Goal: Book appointment/travel/reservation

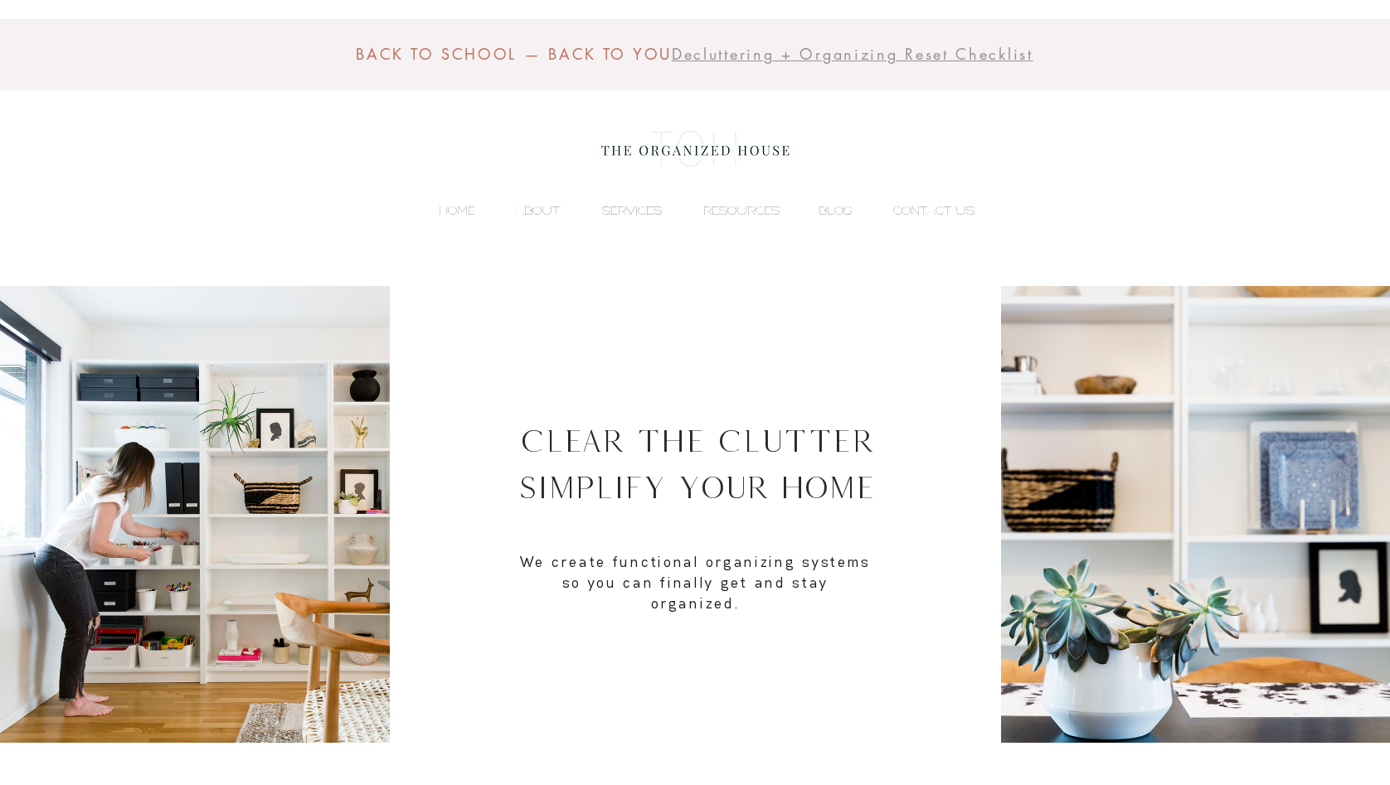
click at [614, 206] on p "SERVICES" at bounding box center [632, 210] width 76 height 25
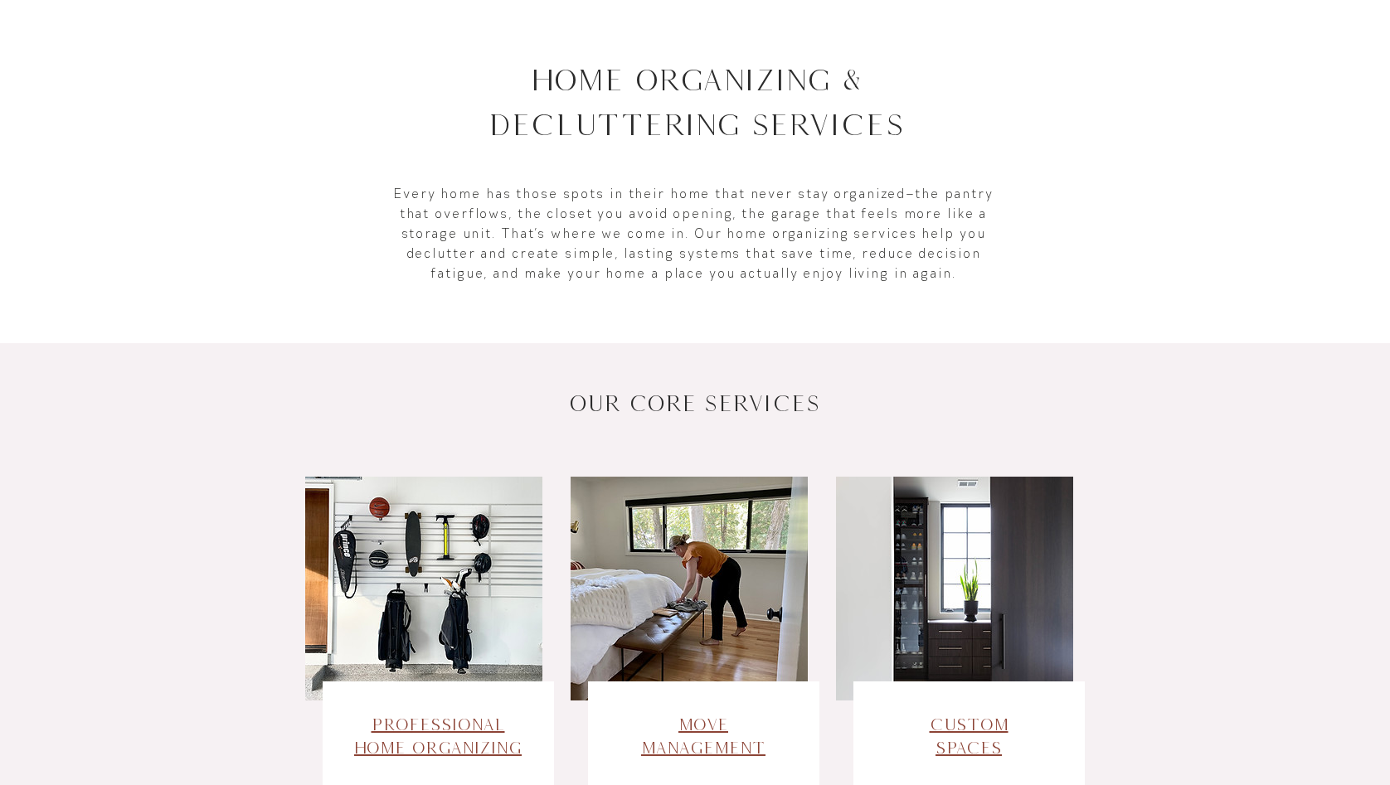
scroll to position [417, 0]
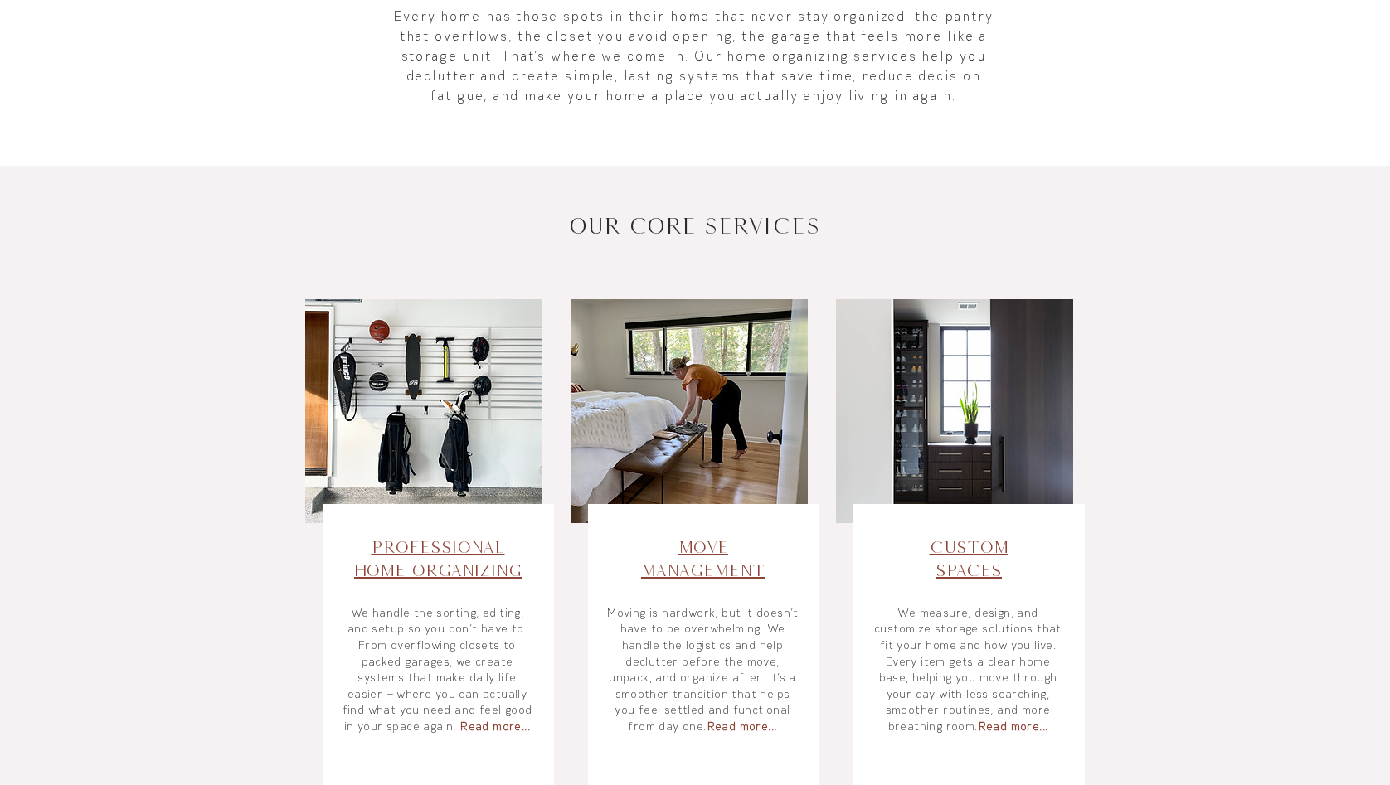
click at [949, 547] on span "Custom Spaces" at bounding box center [968, 558] width 79 height 42
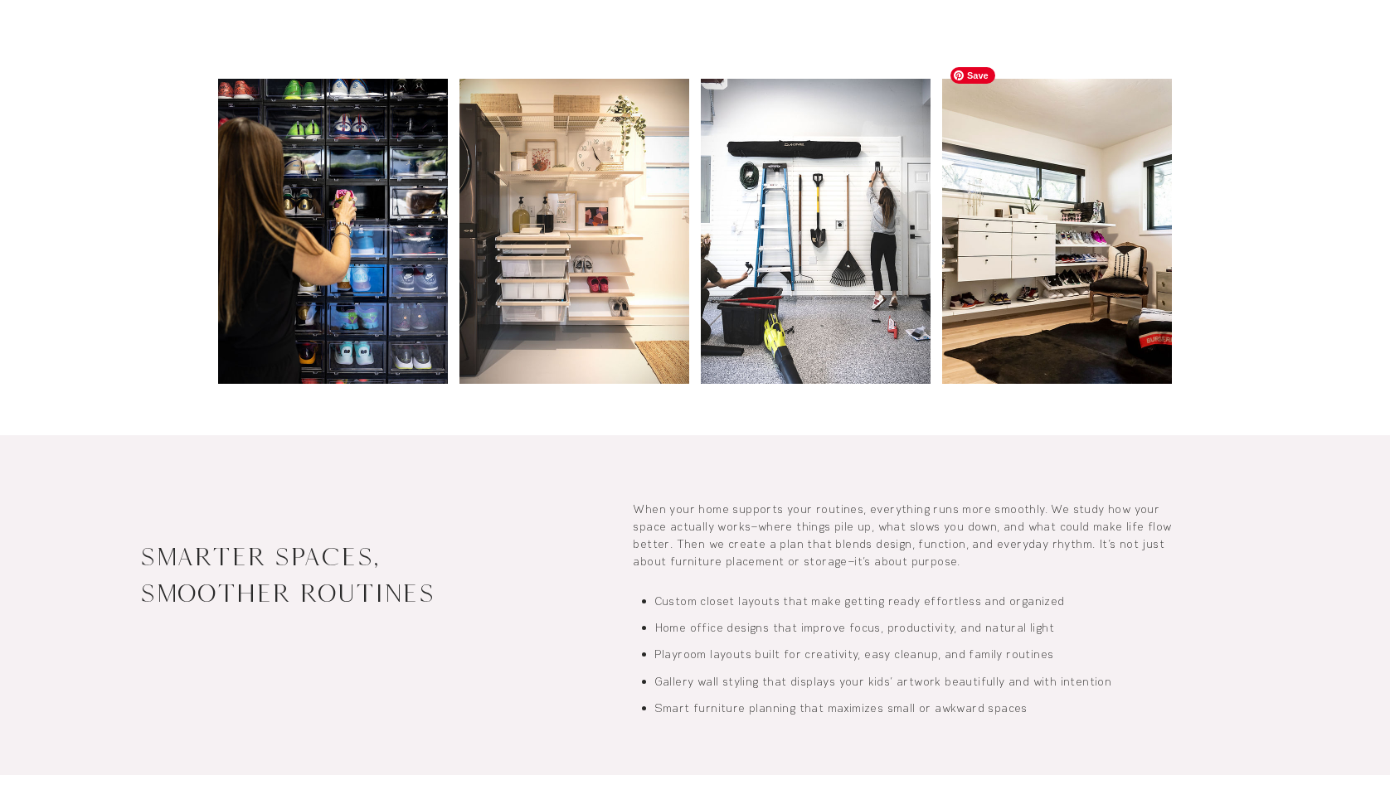
scroll to position [643, 0]
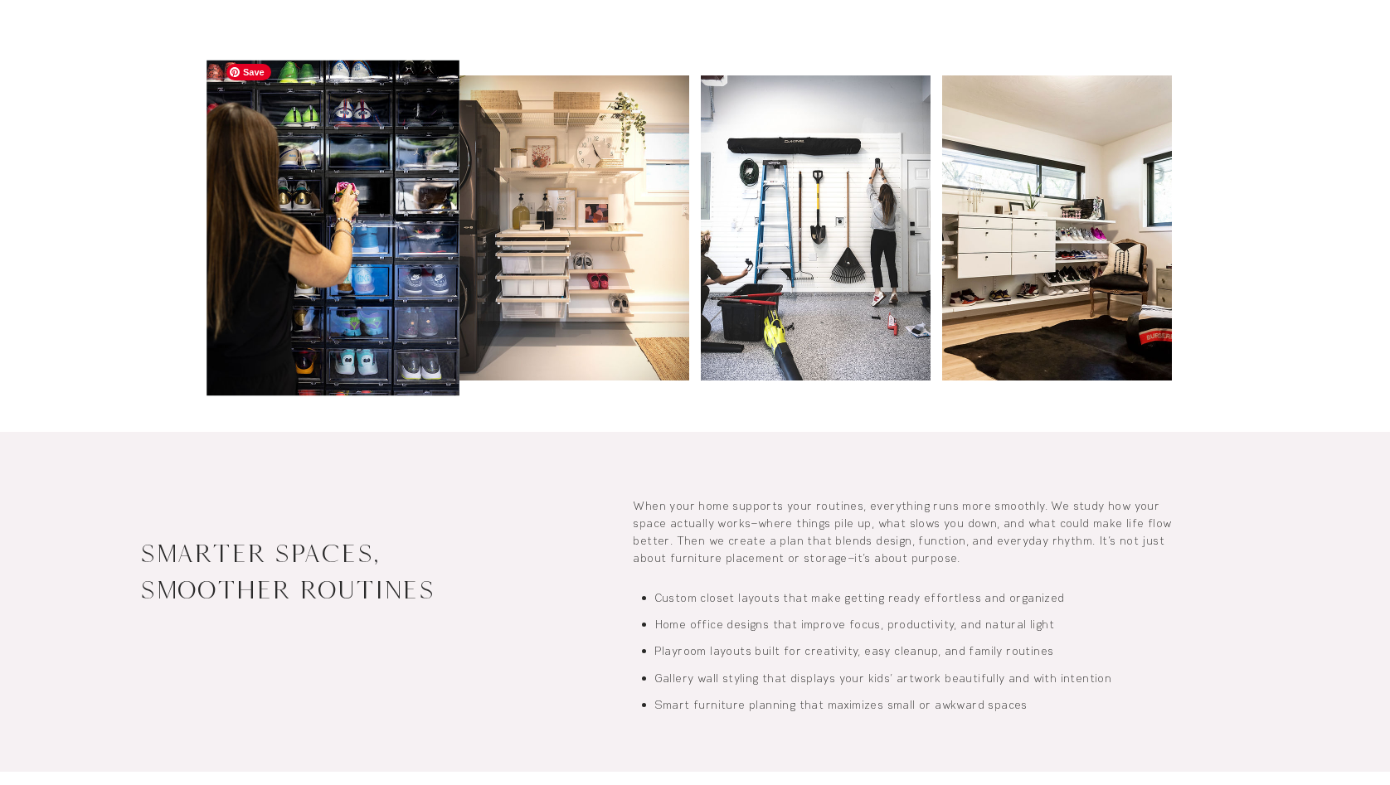
click at [381, 261] on img at bounding box center [332, 228] width 253 height 336
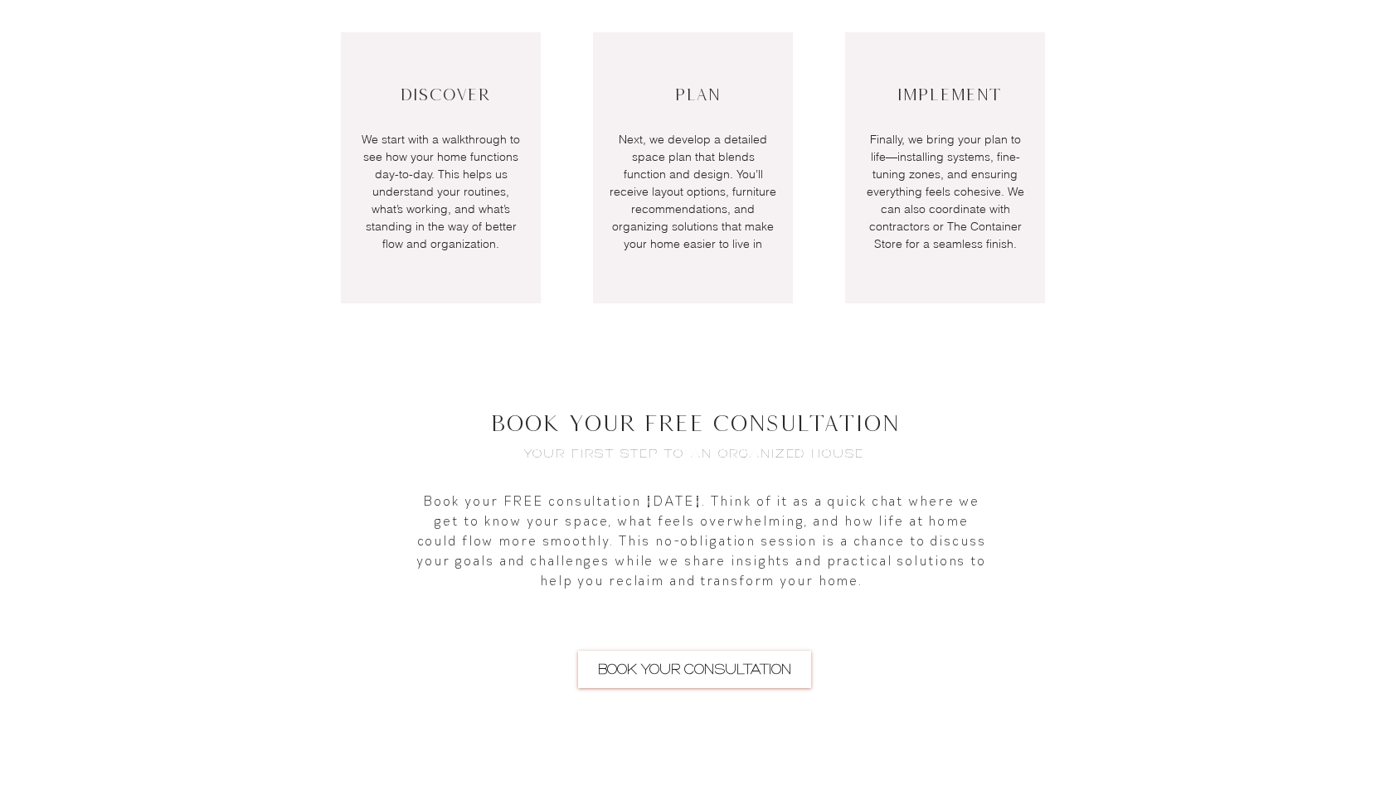
scroll to position [2143, 0]
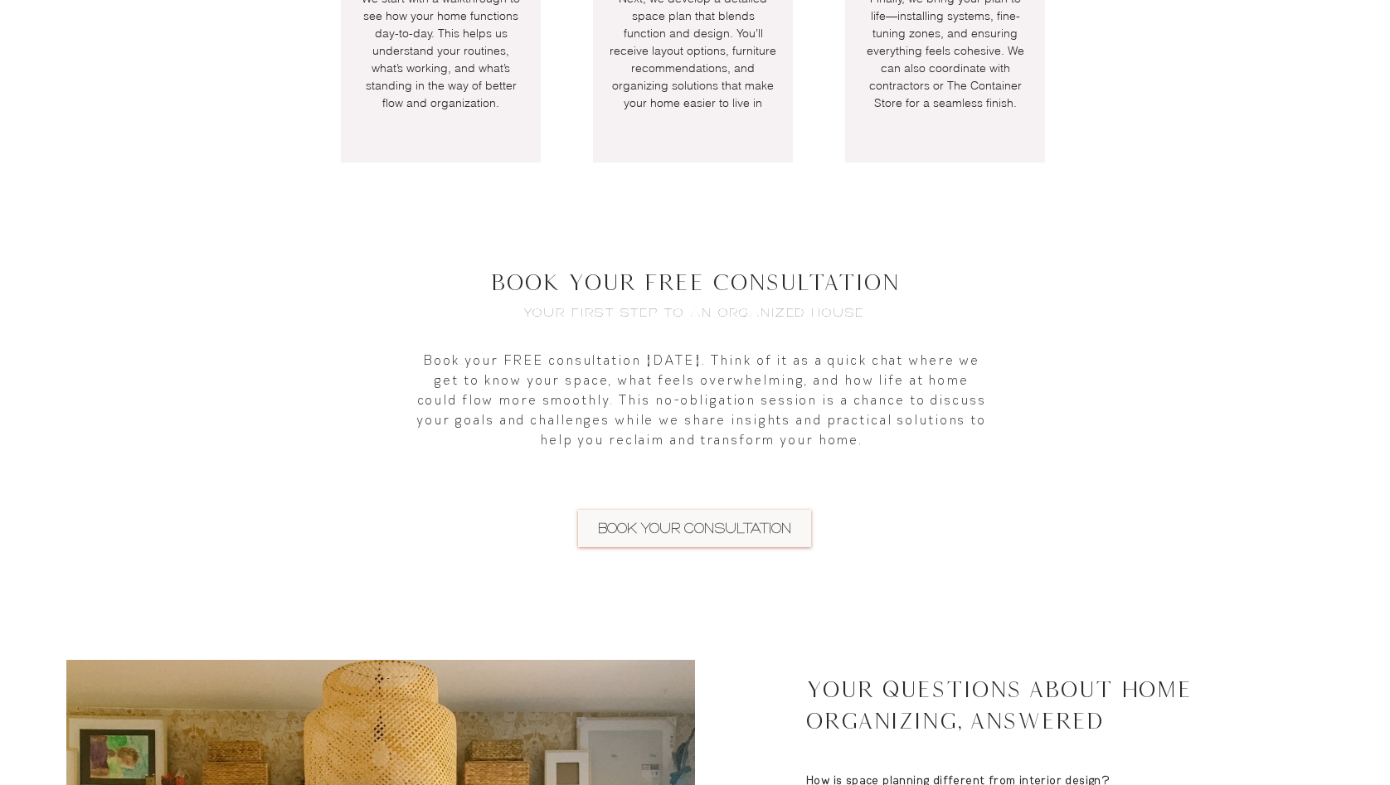
click at [723, 518] on span "BOOK YOUR CONSULTATION" at bounding box center [694, 528] width 193 height 20
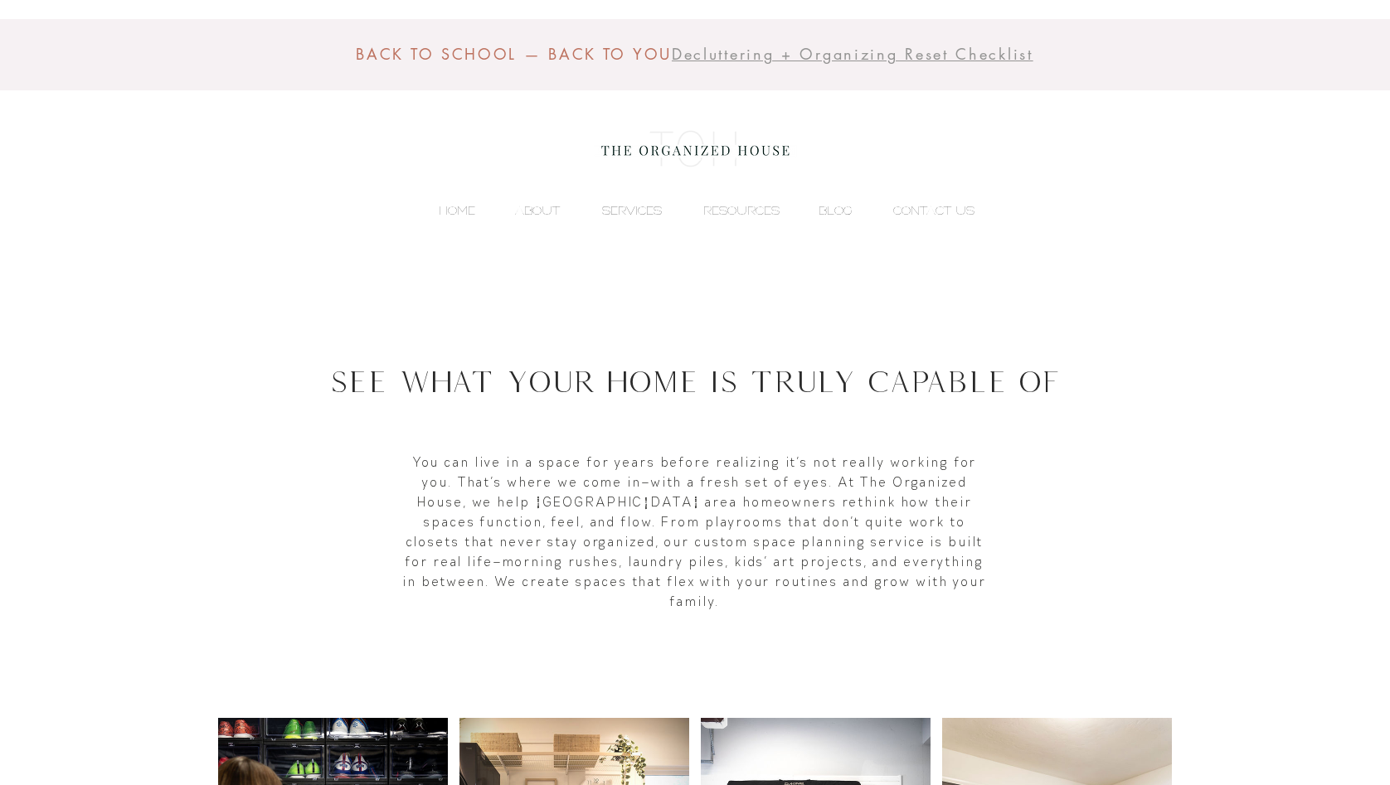
click at [615, 210] on p "SERVICES" at bounding box center [632, 210] width 76 height 25
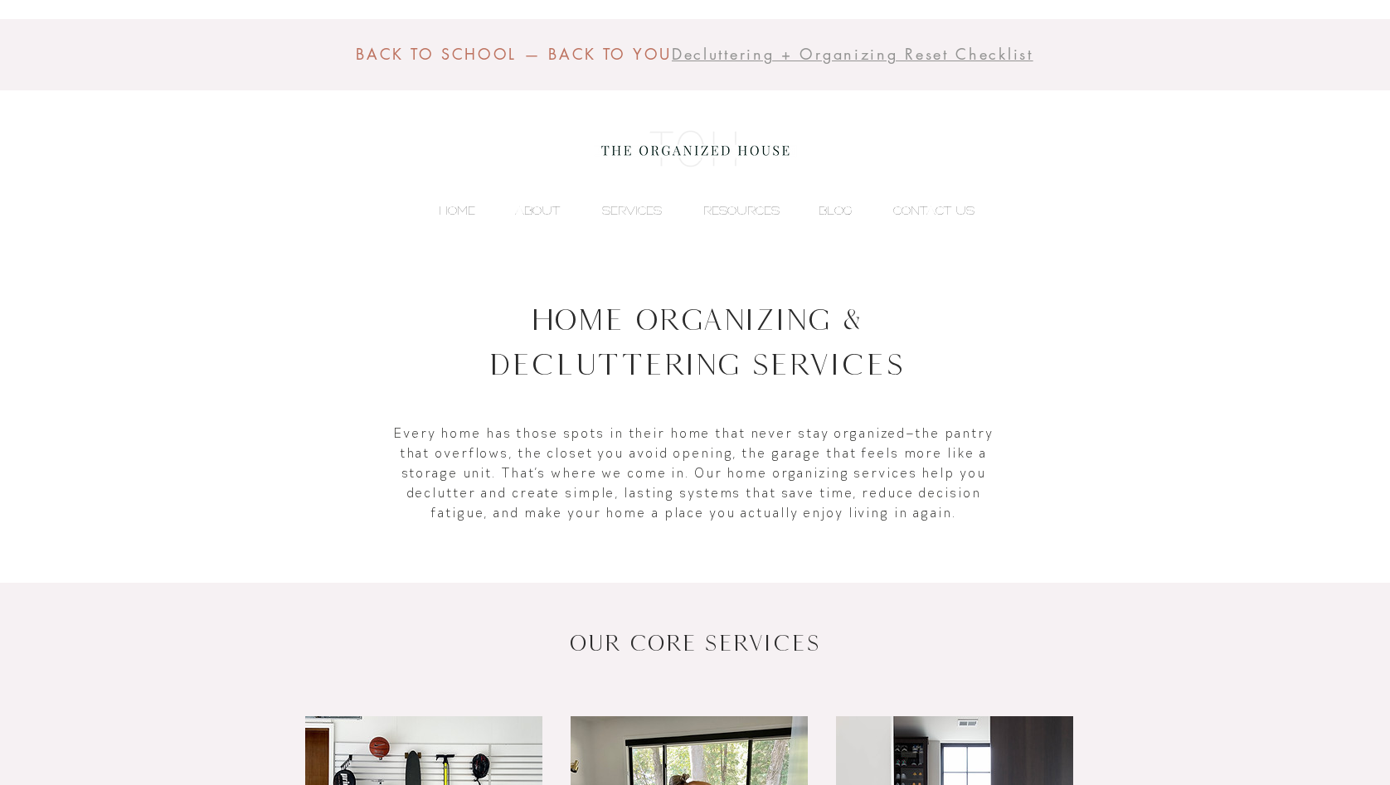
click at [615, 210] on p "SERVICES" at bounding box center [632, 210] width 76 height 25
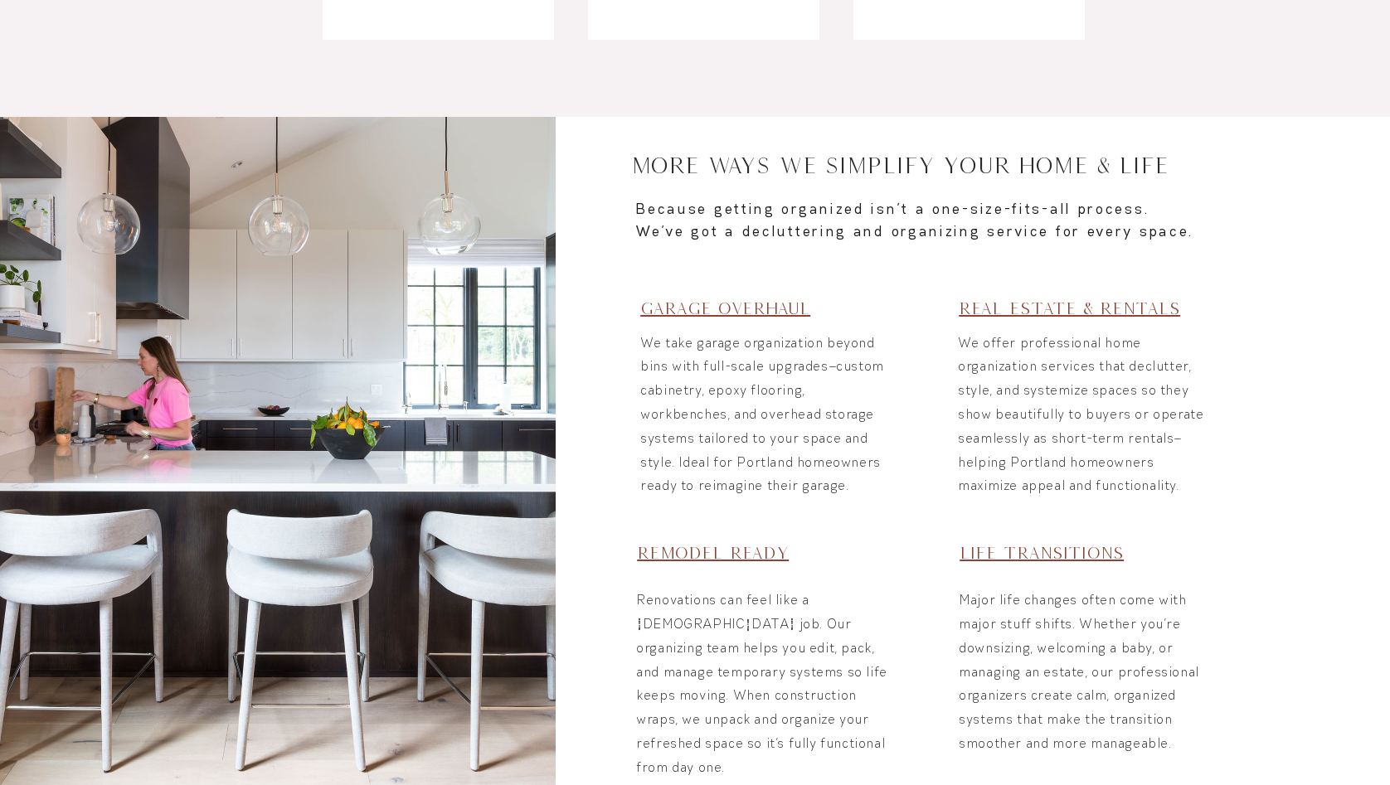
scroll to position [1309, 0]
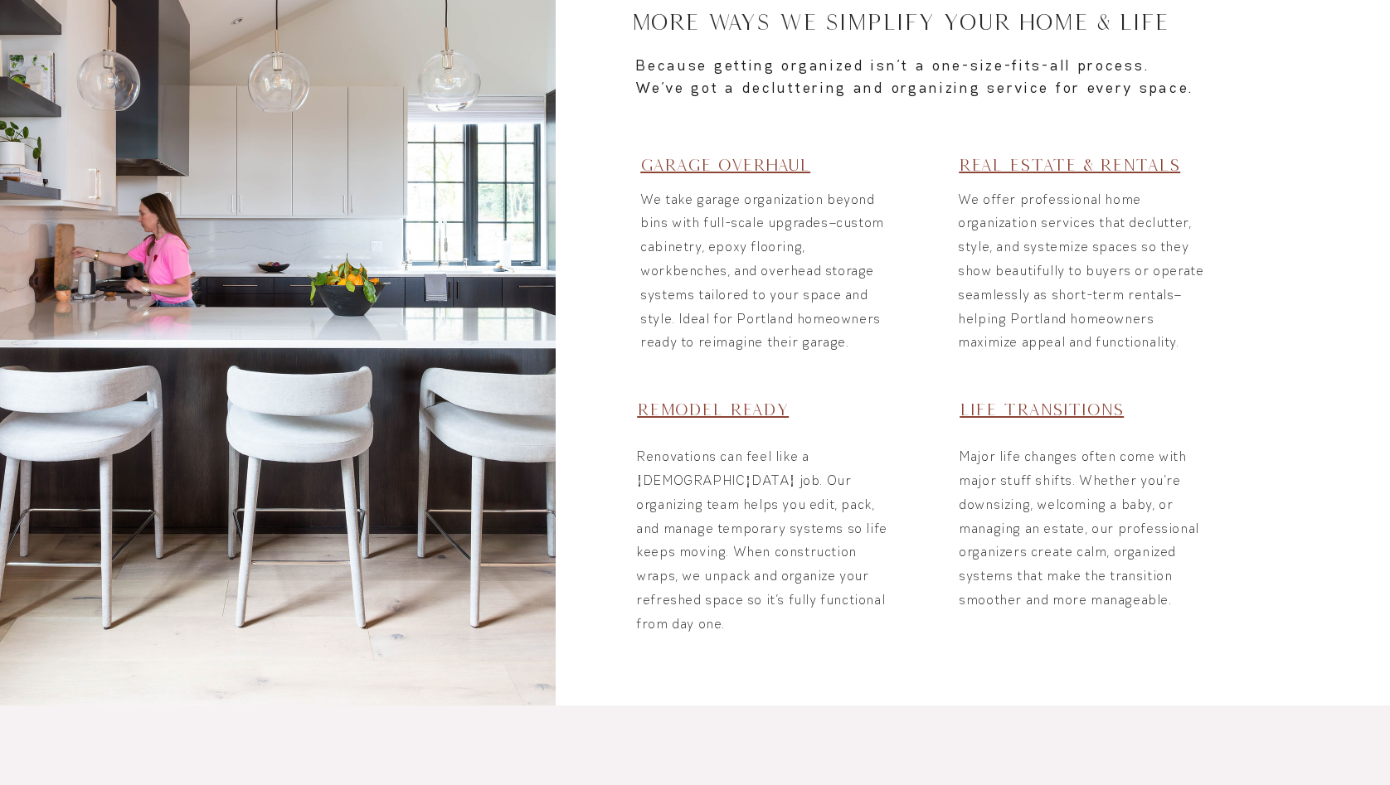
click at [670, 162] on link "Garage Overhaul" at bounding box center [725, 164] width 170 height 19
